Goal: Task Accomplishment & Management: Use online tool/utility

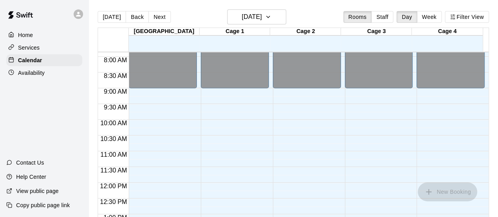
scroll to position [247, 0]
click at [159, 19] on button "Next" at bounding box center [160, 17] width 22 height 12
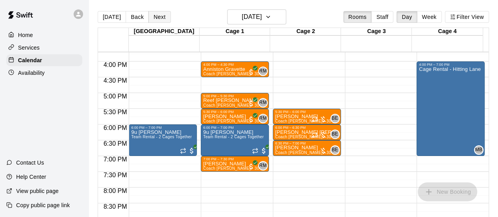
scroll to position [496, 0]
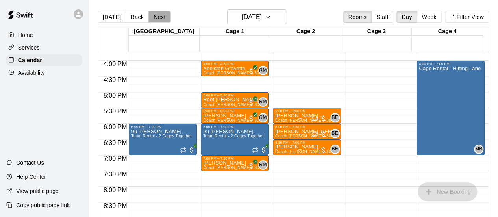
click at [155, 19] on button "Next" at bounding box center [160, 17] width 22 height 12
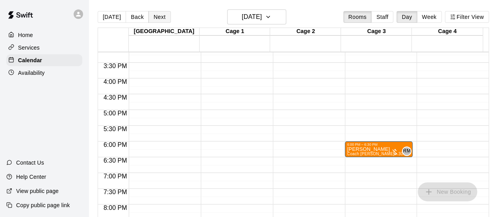
scroll to position [469, 0]
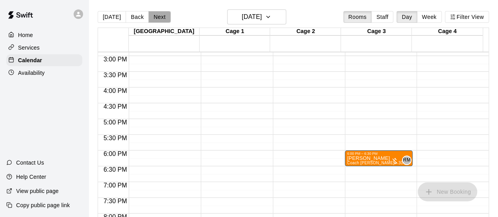
click at [153, 19] on button "Next" at bounding box center [160, 17] width 22 height 12
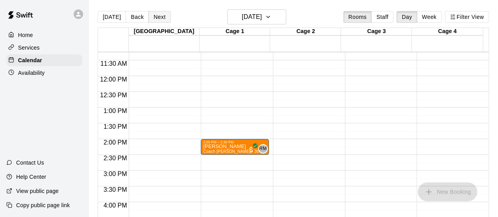
scroll to position [355, 0]
click at [157, 16] on button "Next" at bounding box center [160, 17] width 22 height 12
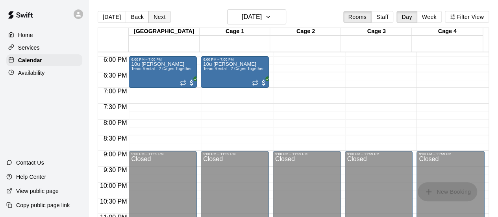
scroll to position [582, 0]
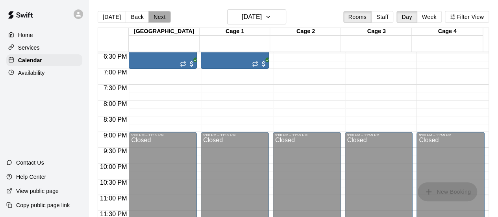
click at [159, 18] on button "Next" at bounding box center [160, 17] width 22 height 12
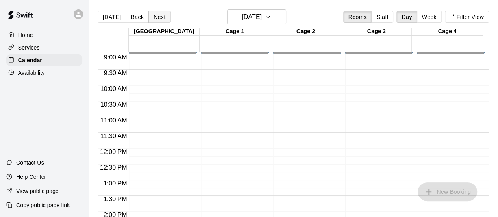
scroll to position [281, 0]
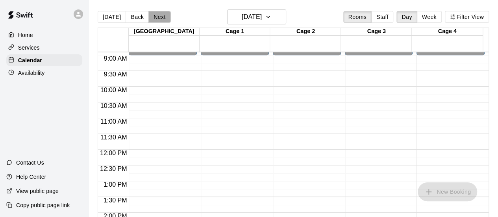
click at [158, 17] on button "Next" at bounding box center [160, 17] width 22 height 12
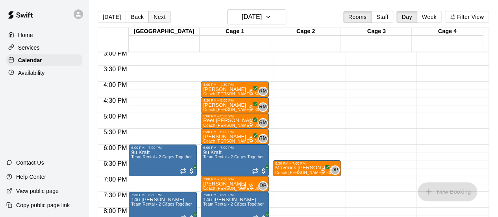
scroll to position [487, 0]
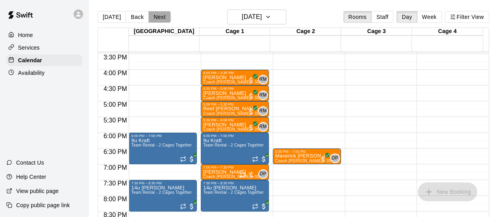
click at [154, 18] on button "Next" at bounding box center [160, 17] width 22 height 12
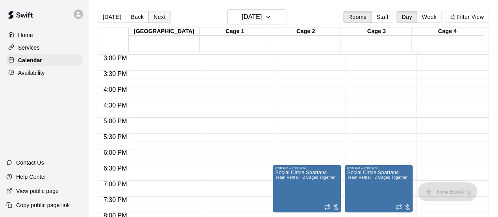
scroll to position [471, 0]
click at [157, 19] on button "Next" at bounding box center [160, 17] width 22 height 12
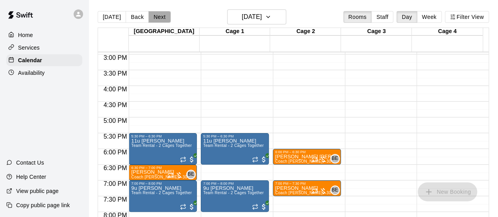
click at [157, 19] on button "Next" at bounding box center [160, 17] width 22 height 12
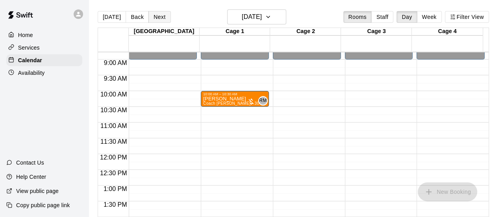
scroll to position [275, 0]
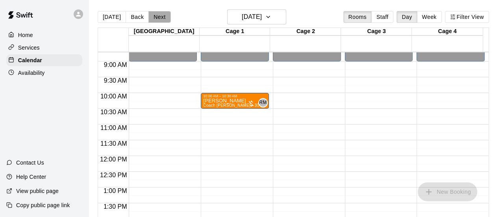
click at [156, 17] on button "Next" at bounding box center [160, 17] width 22 height 12
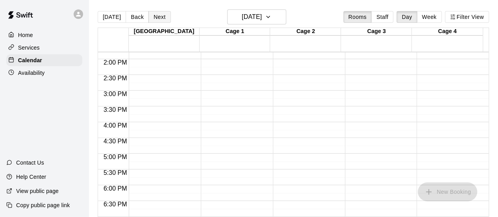
scroll to position [440, 0]
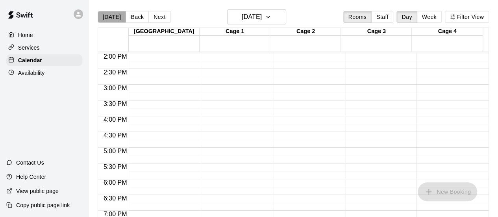
click at [117, 20] on button "[DATE]" at bounding box center [112, 17] width 28 height 12
